Goal: Information Seeking & Learning: Find specific page/section

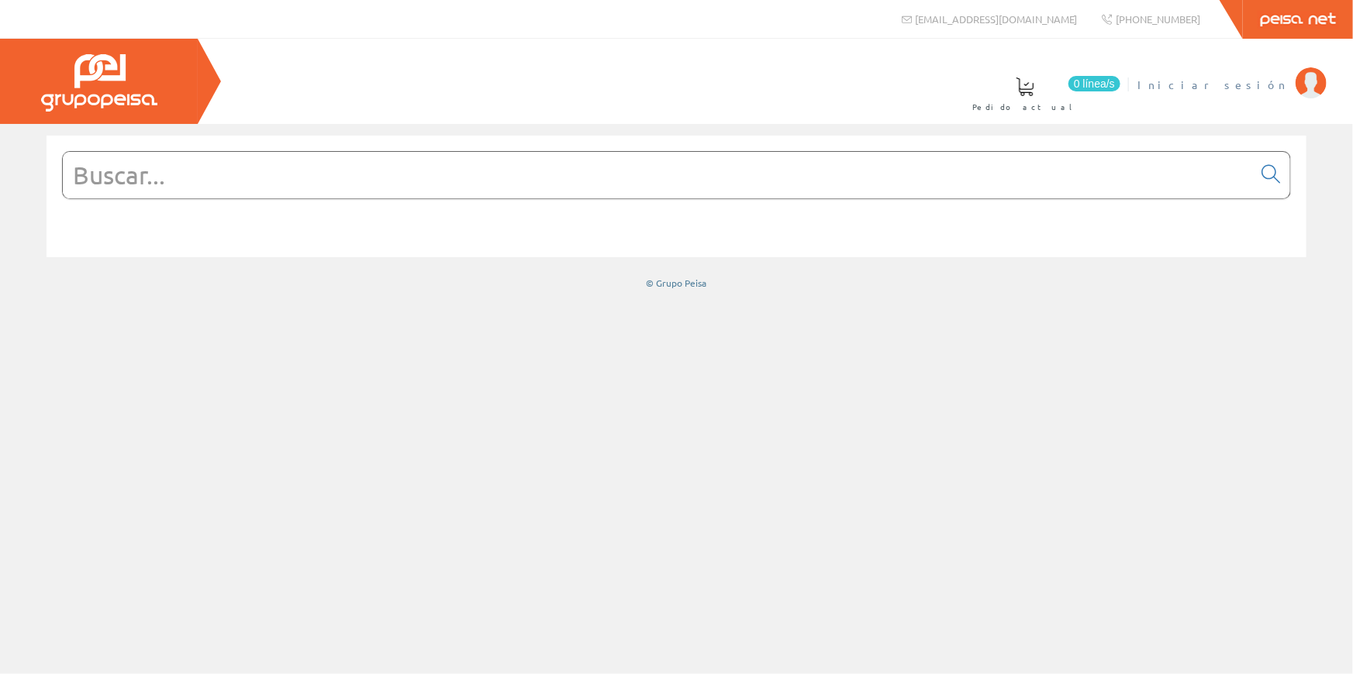
click at [1254, 88] on span "Iniciar sesión" at bounding box center [1212, 85] width 150 height 16
click at [1198, 81] on span "[PERSON_NAME]" at bounding box center [1217, 85] width 142 height 16
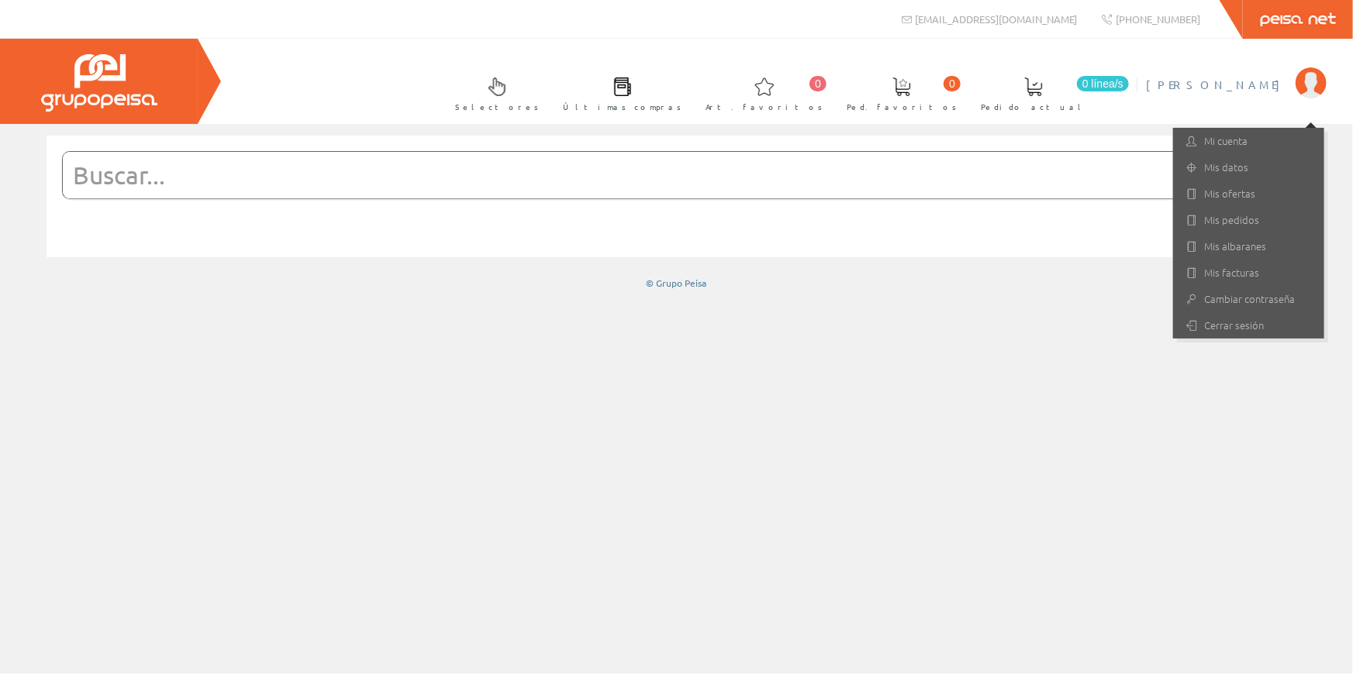
click at [302, 183] on input "text" at bounding box center [657, 175] width 1189 height 47
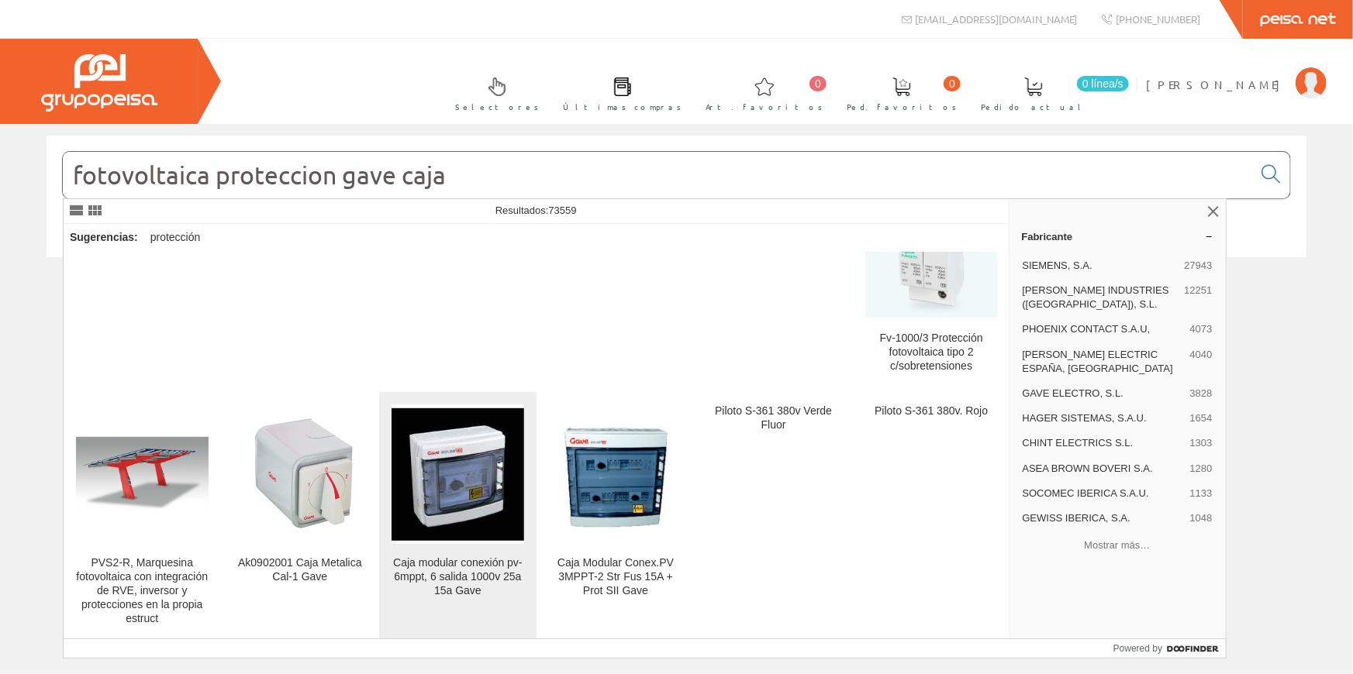
scroll to position [352, 0]
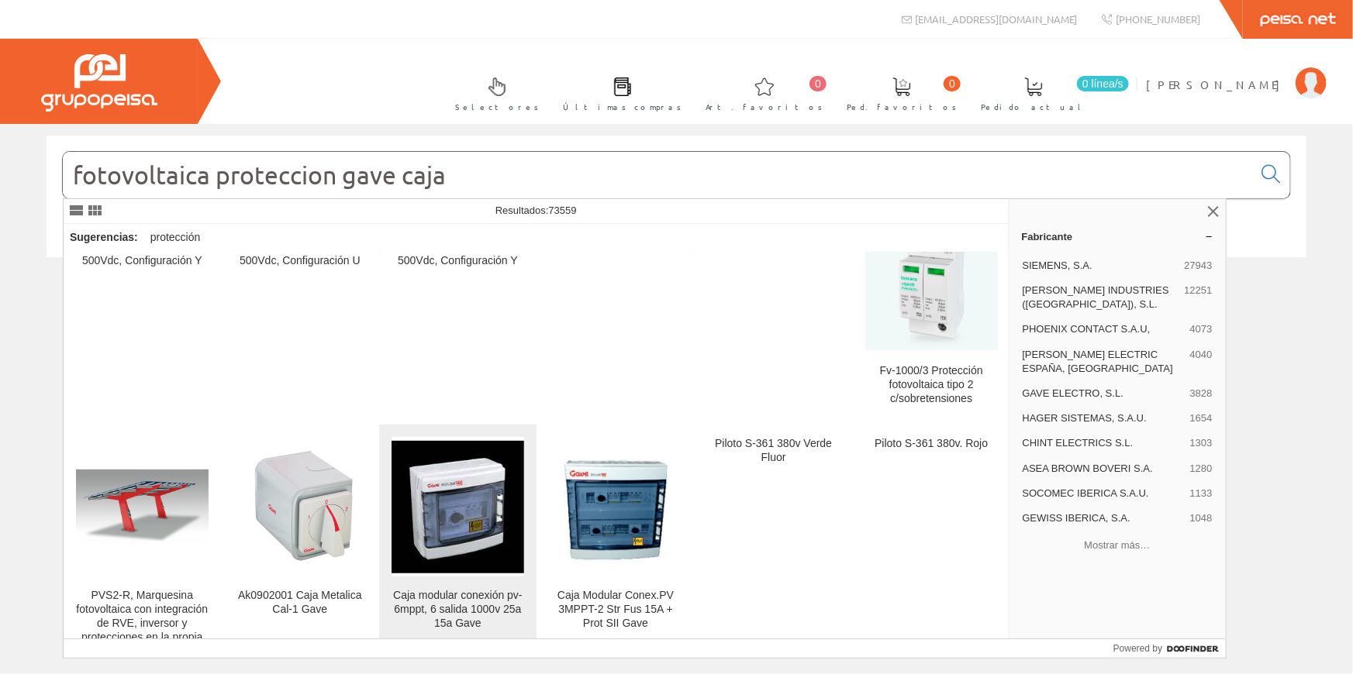
type input "fotovoltaica proteccion gave caja"
click at [474, 447] on img at bounding box center [457, 507] width 133 height 133
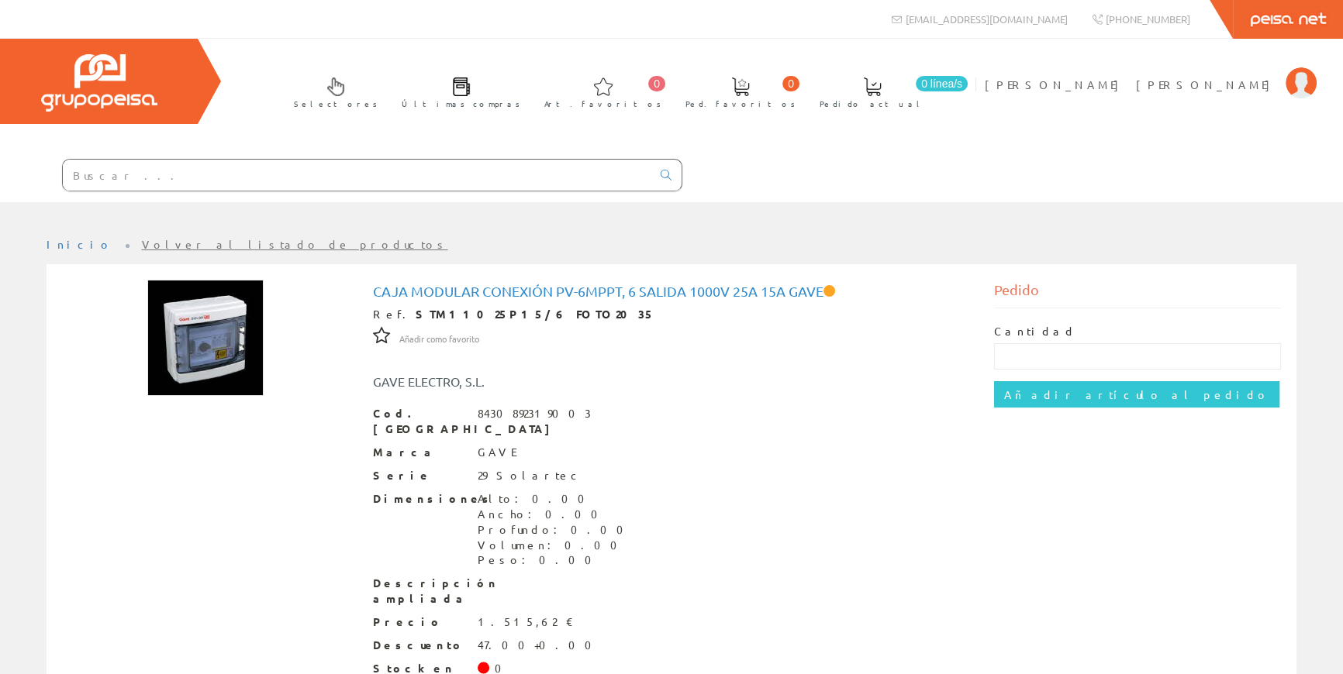
drag, startPoint x: 373, startPoint y: 287, endPoint x: 826, endPoint y: 297, distance: 453.6
click at [826, 297] on h1 "Caja modular conexión pv-6mppt, 6 salida 1000v 25a 15a Gave" at bounding box center [672, 292] width 598 height 16
copy h1 "Caja modular conexión pv-6mppt, 6 salida 1000v 25a 15a Gave"
click at [448, 167] on input "text" at bounding box center [357, 175] width 588 height 31
paste input "Caja modular conexión pv-6mppt, 6 salida 1000v 25a 15a Gave"
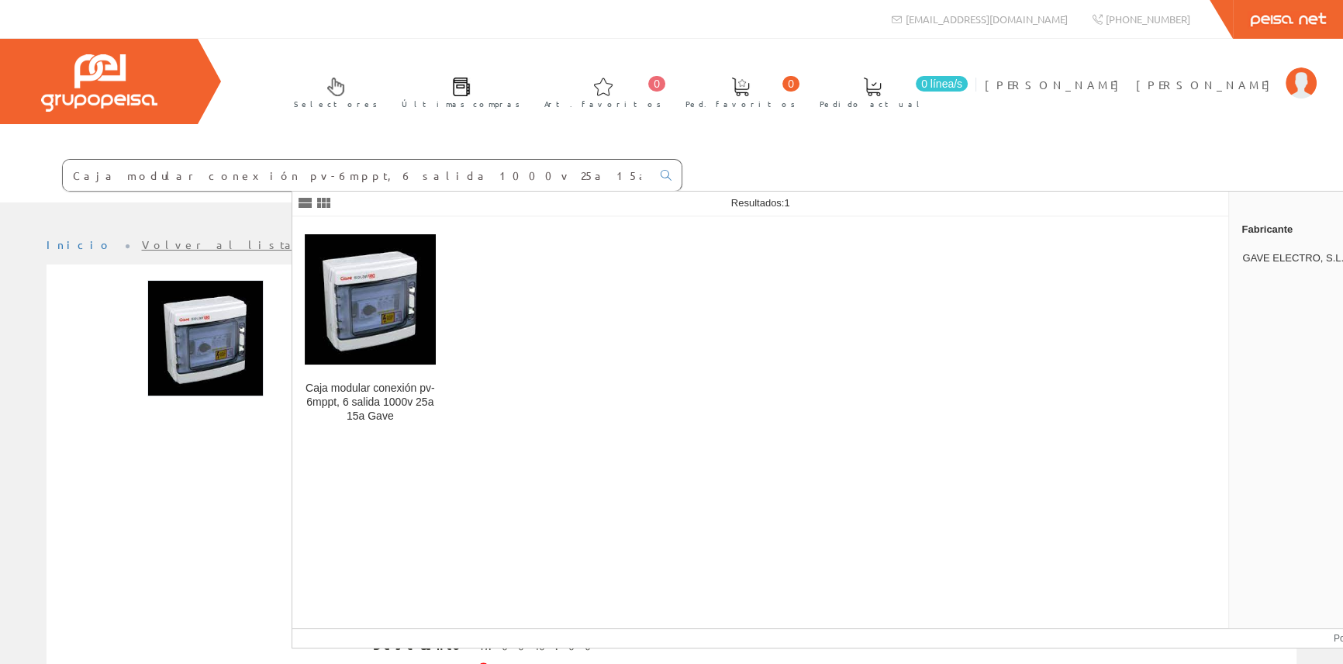
click at [436, 178] on input "Caja modular conexión pv-6mppt, 6 salida 1000v 25a 15a Gave" at bounding box center [357, 175] width 588 height 31
click at [475, 175] on input "Caja modular conexión pv-2mppt, 6 salida 1000v 25a 15a Gave" at bounding box center [357, 175] width 588 height 31
click at [474, 181] on input "Caja modular conexión pv-2mppt, 6 salida 1000v 25a 15a Gave" at bounding box center [357, 175] width 588 height 31
click at [471, 174] on input "Caja modular conexión pv-2mppt, 6 salida 1000v 25a 15a Gave" at bounding box center [357, 175] width 588 height 31
type input "Caja modular conexión pv-2mppt, 2 salida 1000v 25a 15a Gave"
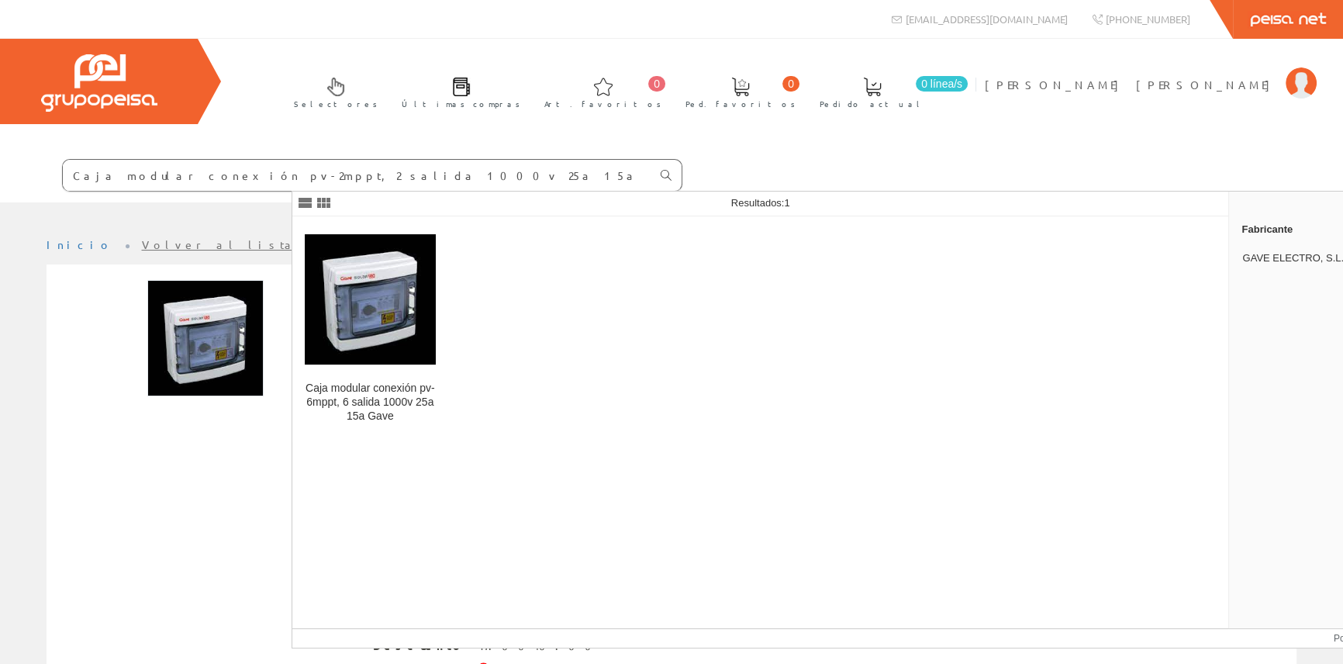
click at [671, 178] on icon at bounding box center [665, 175] width 11 height 11
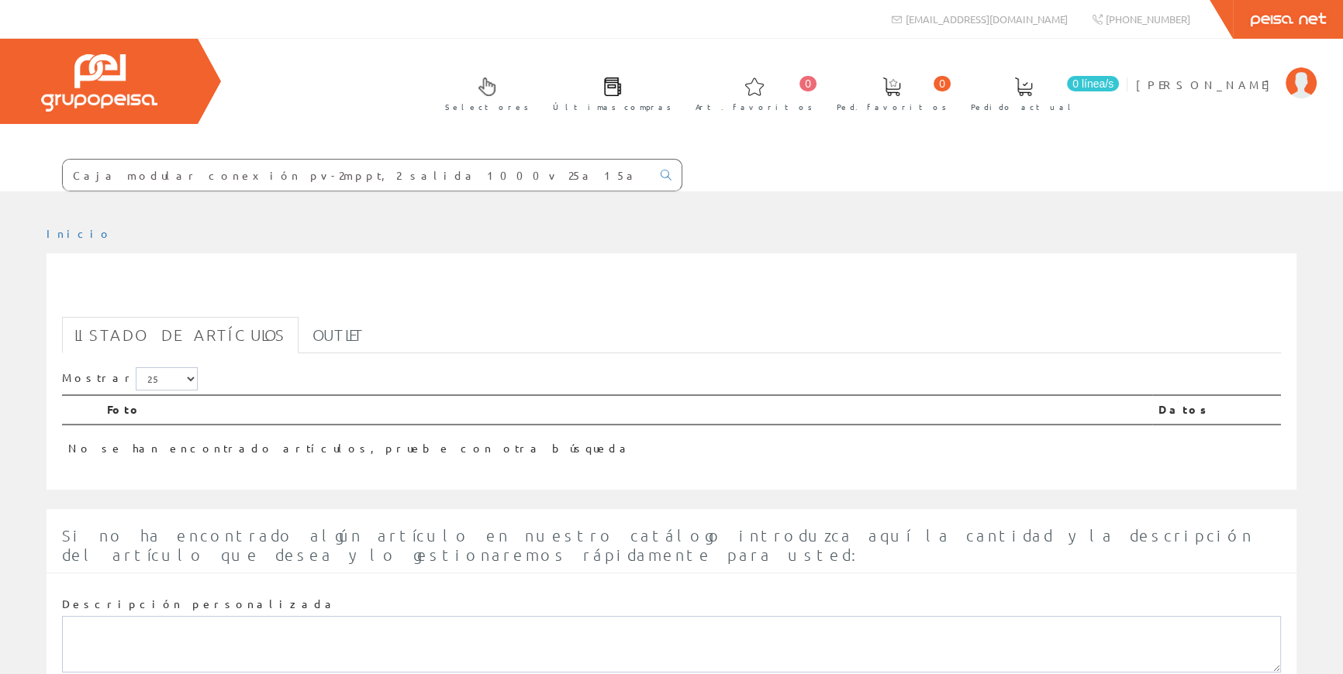
drag, startPoint x: 629, startPoint y: 175, endPoint x: 461, endPoint y: 179, distance: 168.3
click at [461, 179] on input "Caja modular conexión pv-2mppt, 2 salida 1000v 25a 15a Gave" at bounding box center [357, 175] width 588 height 31
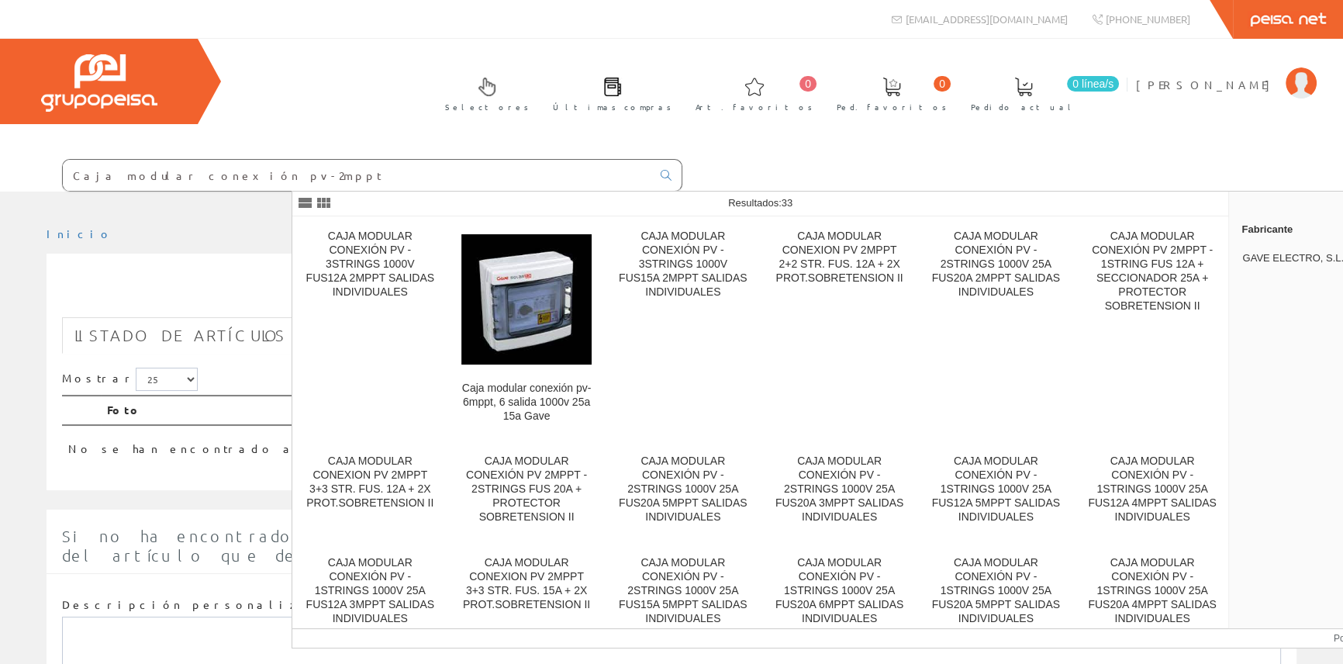
type input "Caja modular conexión pv-2mppt"
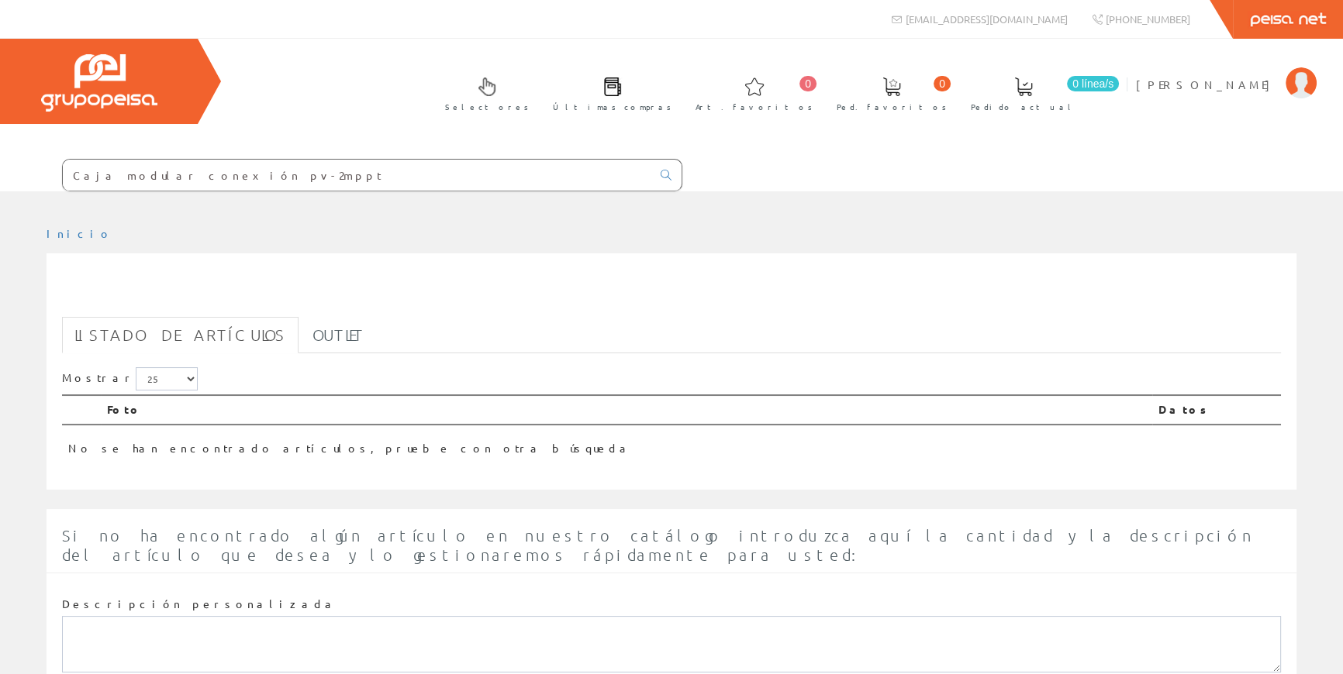
drag, startPoint x: 483, startPoint y: 174, endPoint x: 430, endPoint y: 181, distance: 53.2
click at [430, 181] on input "Caja modular conexión pv-2mppt" at bounding box center [357, 175] width 588 height 31
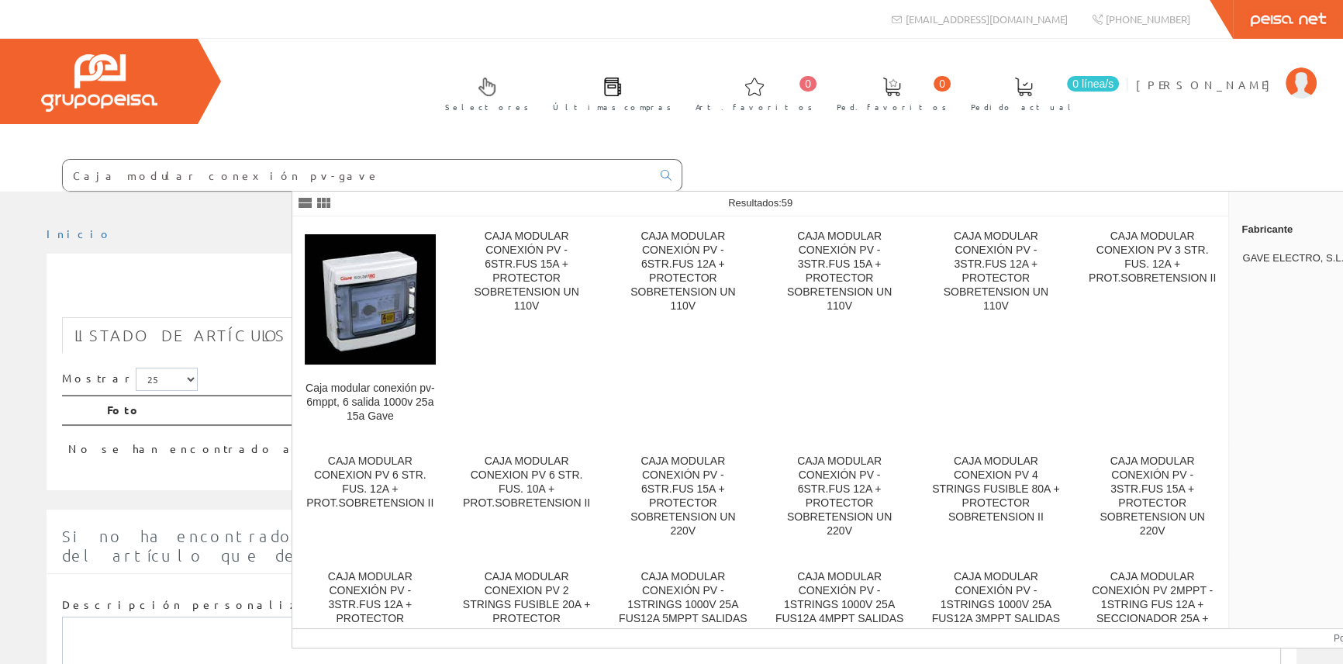
type input "Caja modular conexión pv-gave"
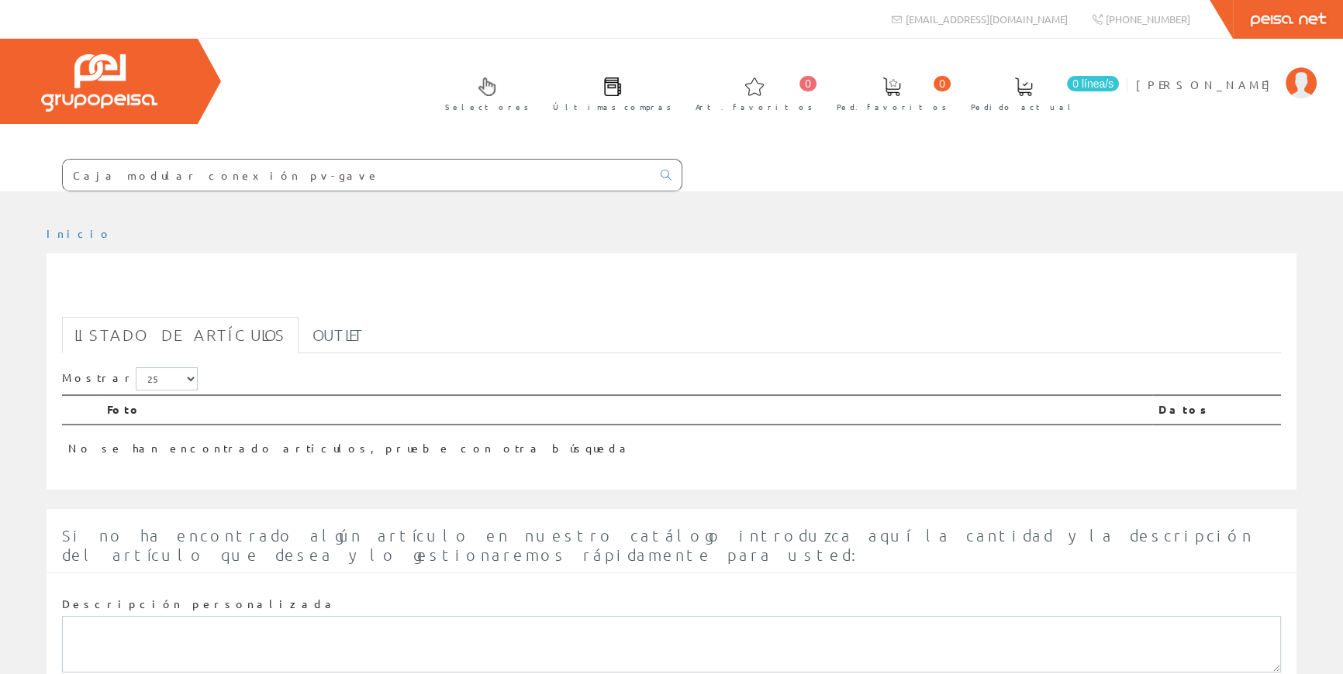
drag, startPoint x: 474, startPoint y: 178, endPoint x: 415, endPoint y: 181, distance: 58.2
click at [415, 181] on input "Caja modular conexión pv-gave" at bounding box center [357, 175] width 588 height 31
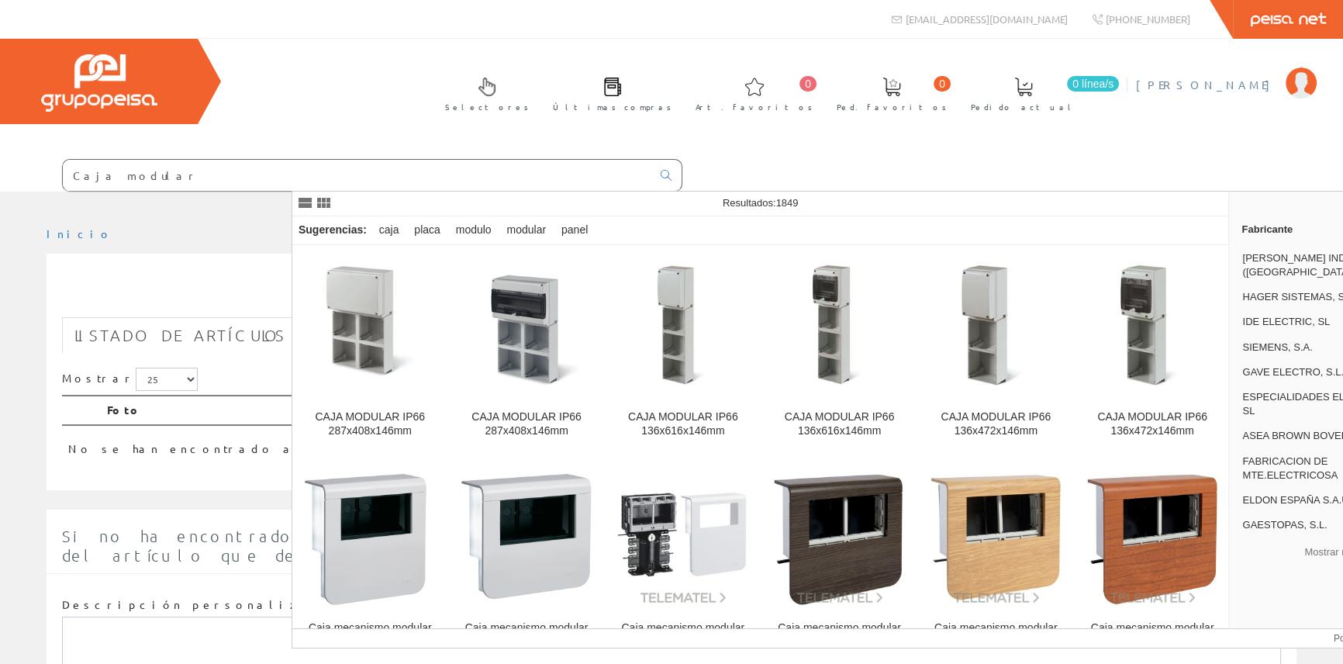
type input "Caja modular"
click at [1205, 82] on span "[PERSON_NAME]" at bounding box center [1207, 85] width 142 height 16
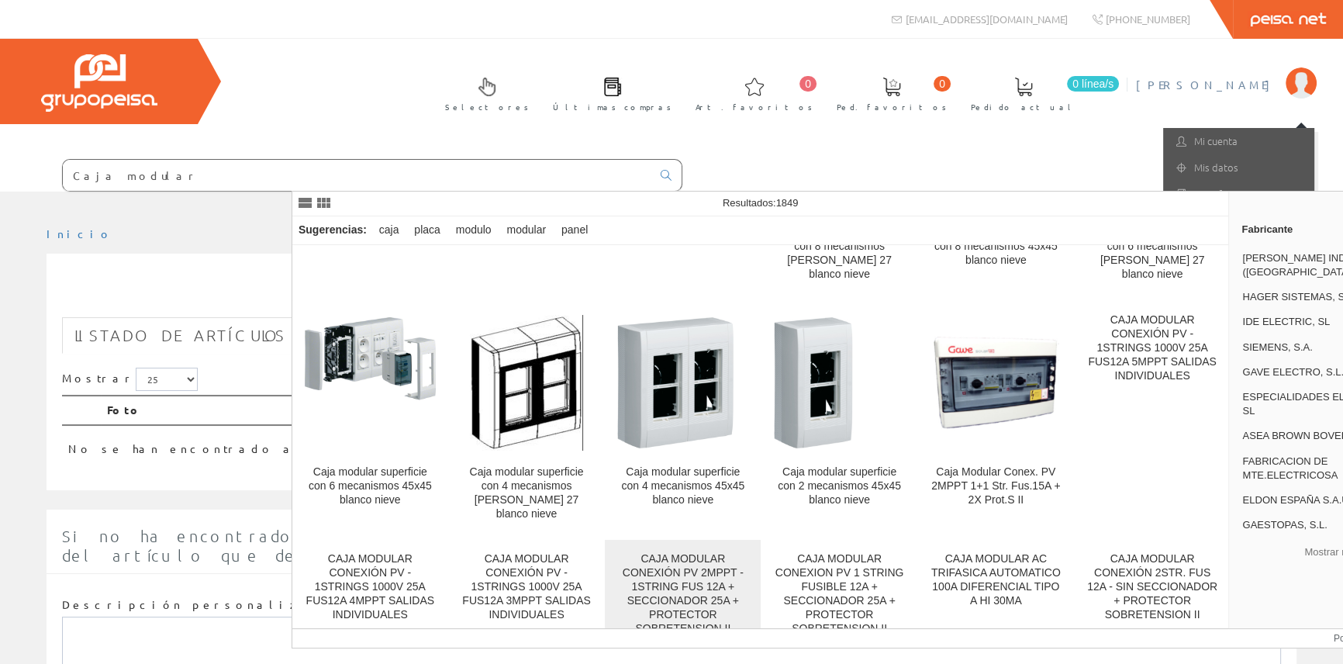
scroll to position [2952, 0]
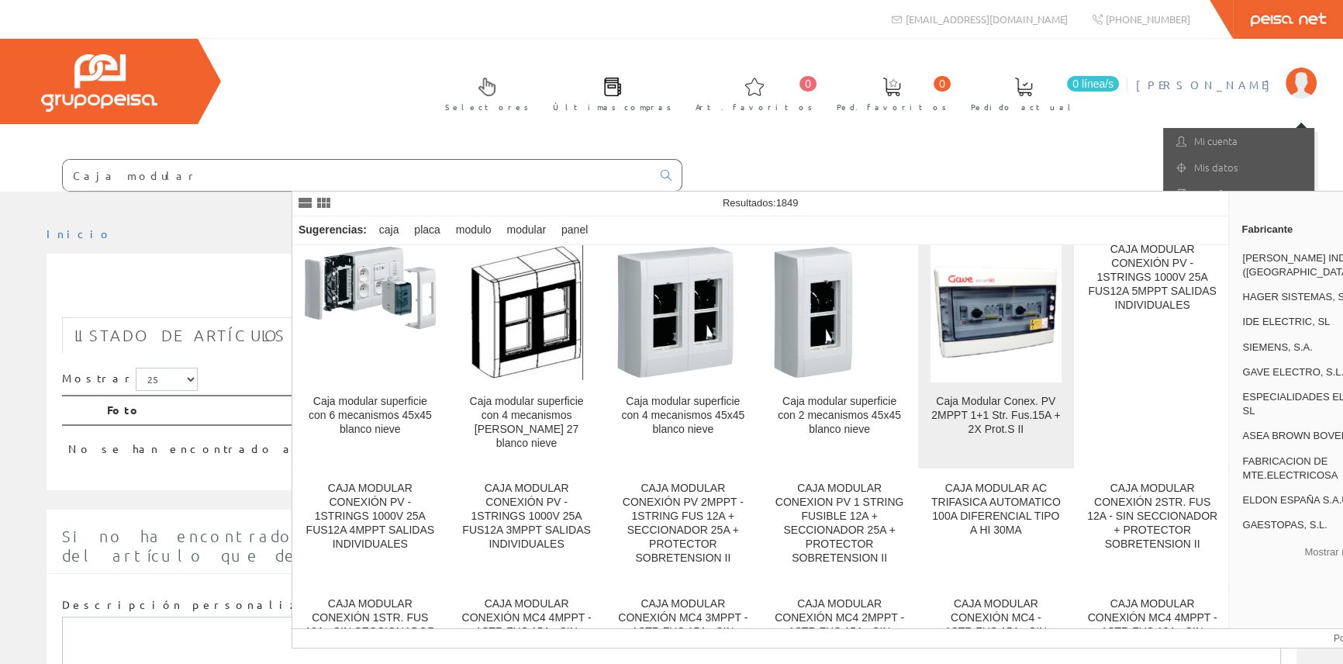
click at [1010, 343] on figure at bounding box center [995, 313] width 131 height 140
